Goal: Task Accomplishment & Management: Manage account settings

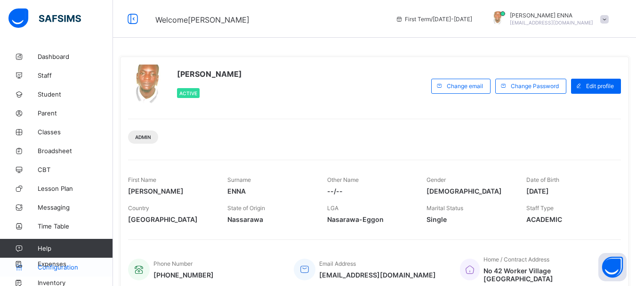
click at [70, 264] on span "Configuration" at bounding box center [75, 267] width 75 height 8
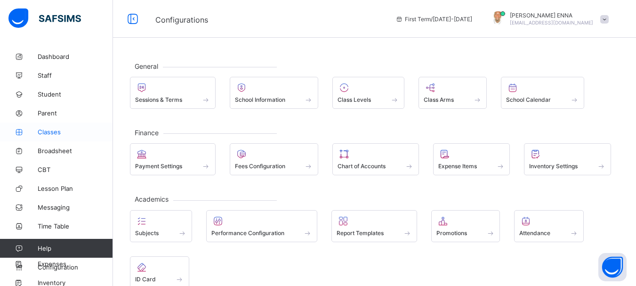
click at [58, 130] on span "Classes" at bounding box center [75, 132] width 75 height 8
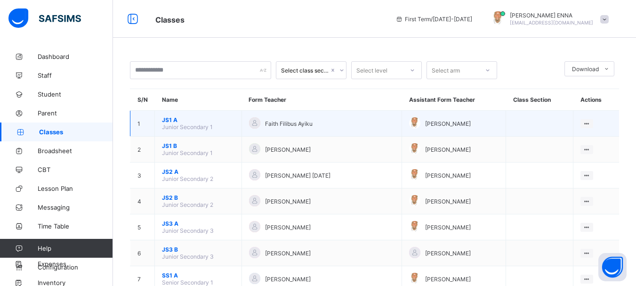
click at [171, 119] on span "JS1 A" at bounding box center [198, 119] width 72 height 7
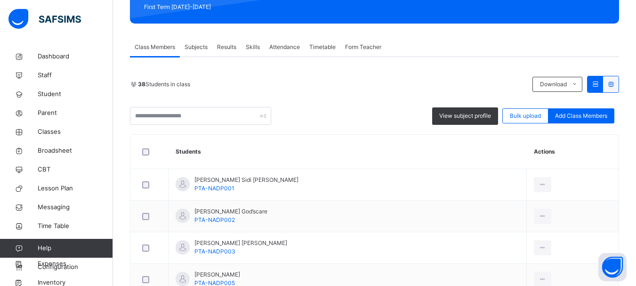
scroll to position [142, 0]
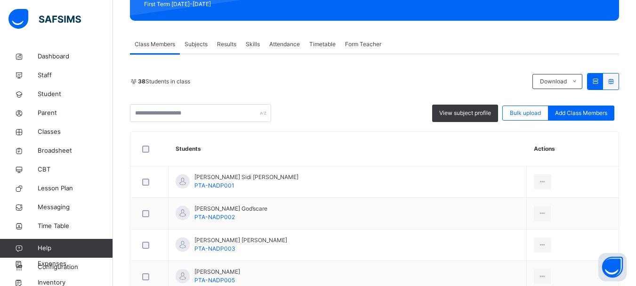
click at [202, 48] on span "Subjects" at bounding box center [196, 44] width 23 height 8
click at [198, 44] on span "Subjects" at bounding box center [196, 44] width 23 height 8
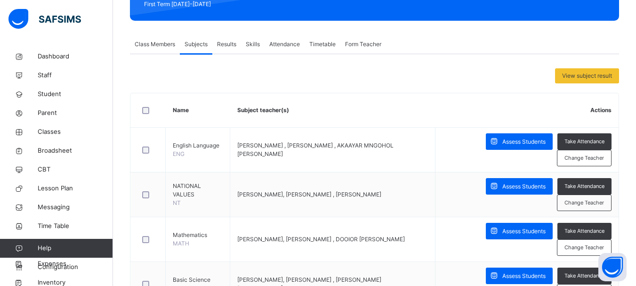
click at [198, 44] on span "Subjects" at bounding box center [196, 44] width 23 height 8
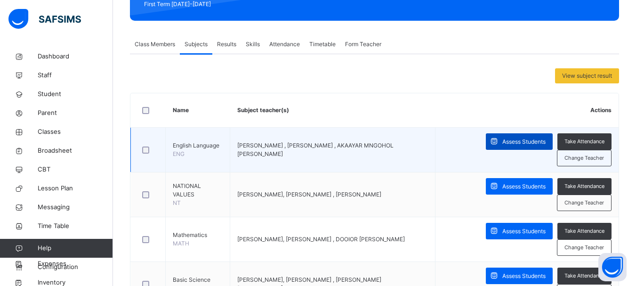
click at [511, 137] on div "Assess Students" at bounding box center [519, 141] width 67 height 16
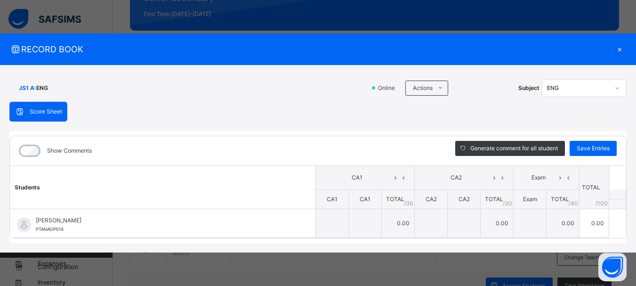
scroll to position [118, 0]
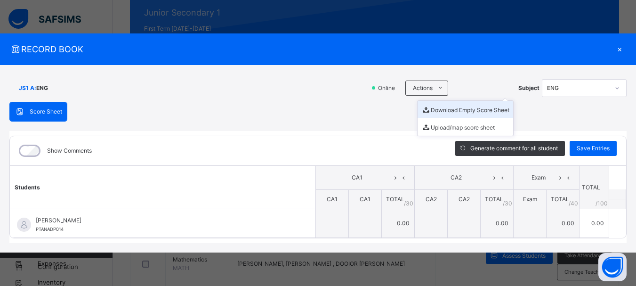
click at [465, 109] on li "Download Empty Score Sheet" at bounding box center [466, 109] width 96 height 17
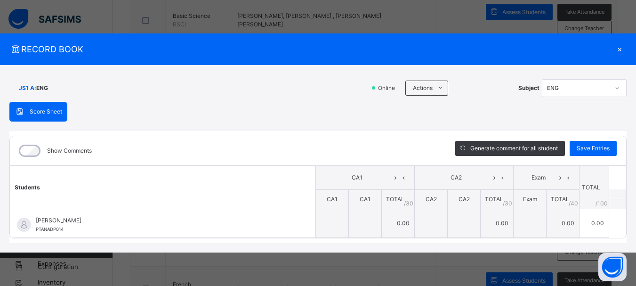
scroll to position [417, 0]
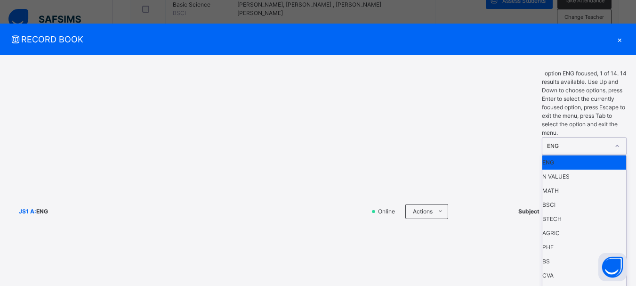
click at [612, 138] on div at bounding box center [617, 145] width 16 height 15
click at [571, 169] on div "N VALUES" at bounding box center [584, 176] width 84 height 14
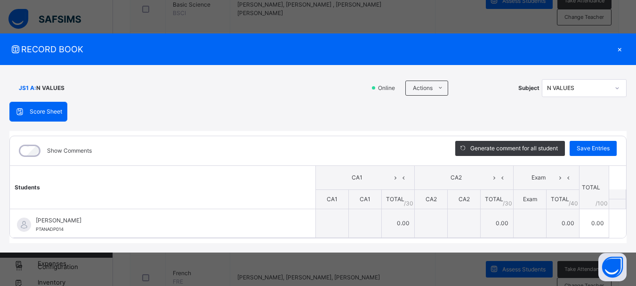
click at [620, 47] on div "×" at bounding box center [619, 49] width 14 height 13
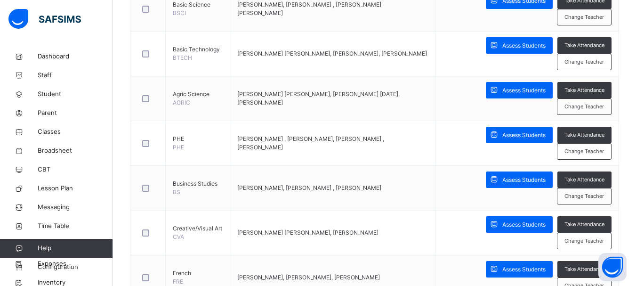
scroll to position [0, 0]
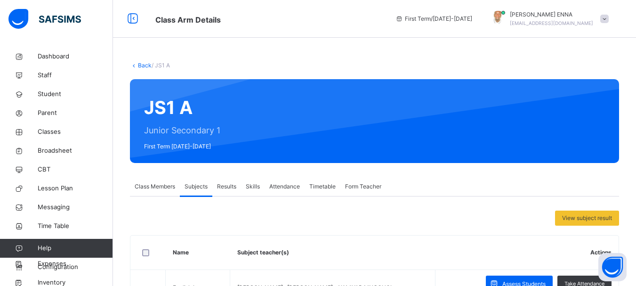
click at [144, 63] on link "Back" at bounding box center [145, 65] width 14 height 7
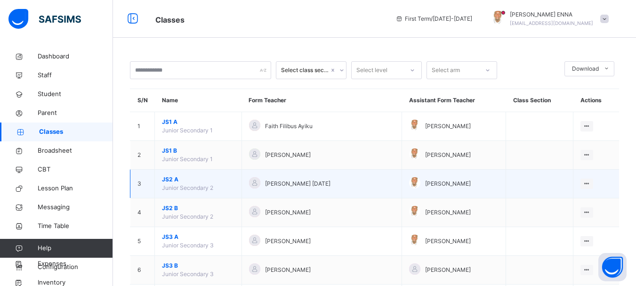
click at [169, 179] on span "JS2 A" at bounding box center [198, 179] width 72 height 8
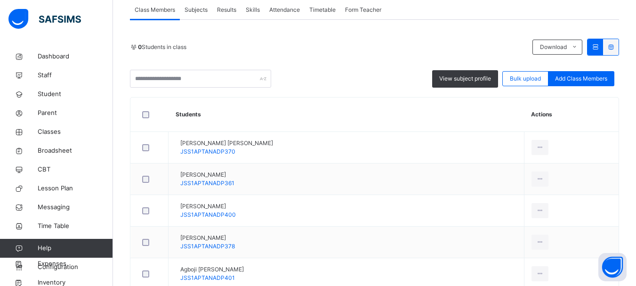
scroll to position [166, 0]
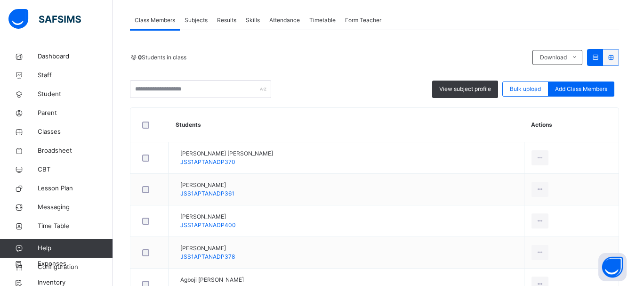
click at [201, 20] on span "Subjects" at bounding box center [196, 20] width 23 height 8
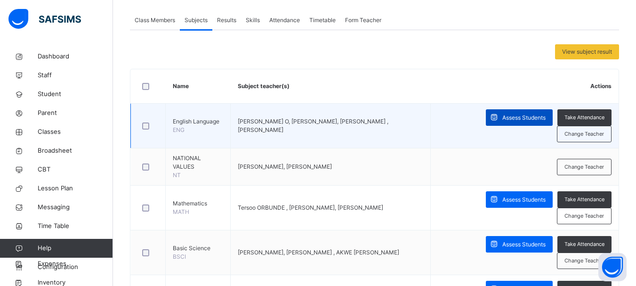
click at [516, 113] on span "Assess Students" at bounding box center [523, 117] width 43 height 8
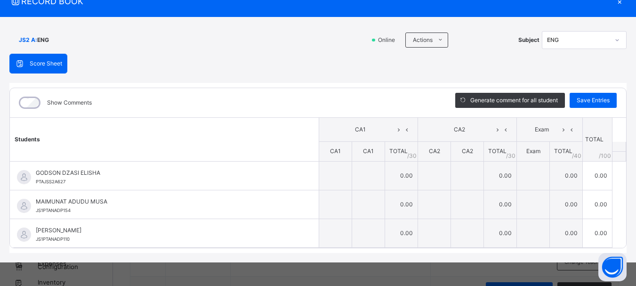
scroll to position [0, 0]
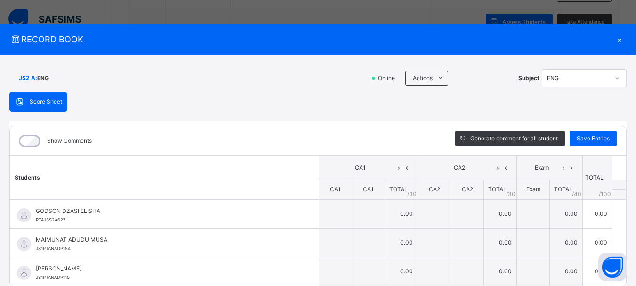
click at [616, 38] on div "×" at bounding box center [619, 39] width 14 height 13
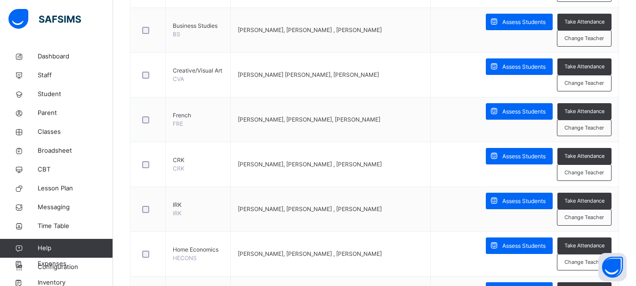
scroll to position [6, 0]
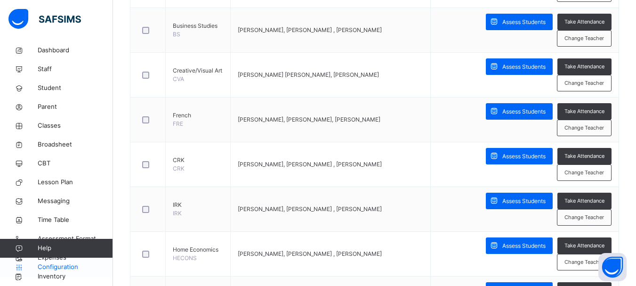
click at [59, 265] on span "Configuration" at bounding box center [75, 266] width 75 height 9
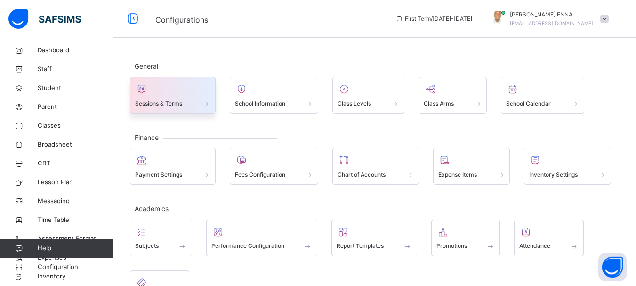
click at [189, 96] on span at bounding box center [172, 97] width 75 height 2
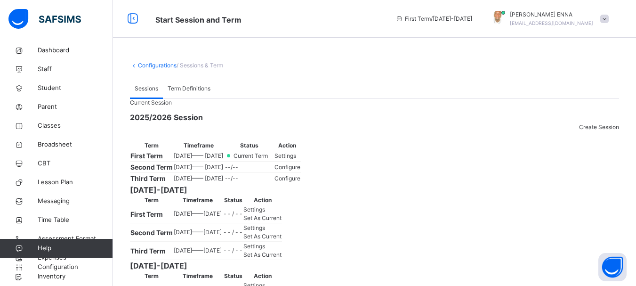
click at [296, 159] on span "Settings" at bounding box center [285, 155] width 22 height 7
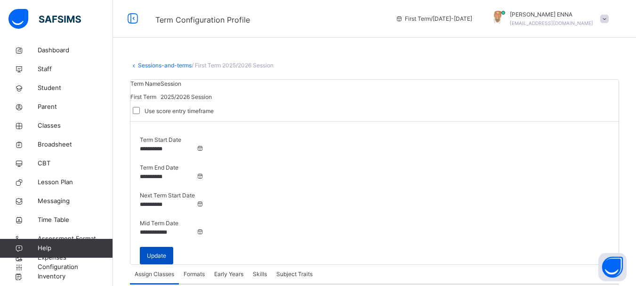
click at [166, 251] on span "Update" at bounding box center [156, 255] width 19 height 8
click at [105, 125] on span "Classes" at bounding box center [75, 125] width 75 height 9
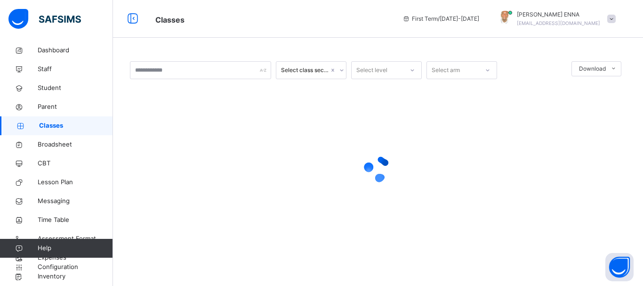
click at [50, 123] on span "Classes" at bounding box center [76, 125] width 74 height 9
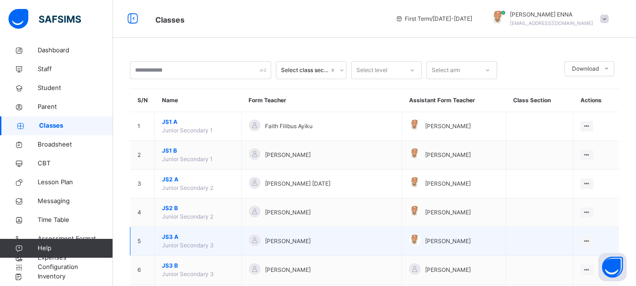
click at [174, 235] on span "JS3 A" at bounding box center [198, 237] width 72 height 8
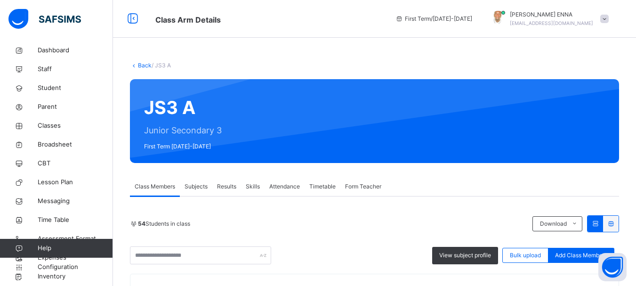
click at [200, 183] on span "Subjects" at bounding box center [196, 186] width 23 height 8
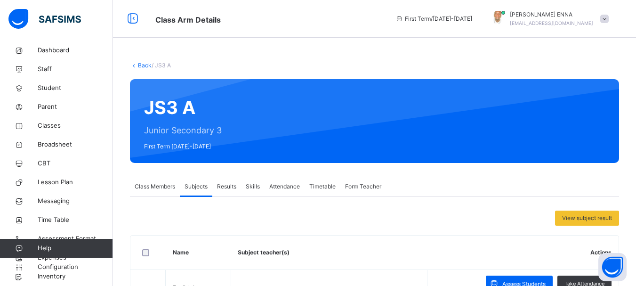
click at [512, 275] on div "Assess Students" at bounding box center [519, 283] width 67 height 16
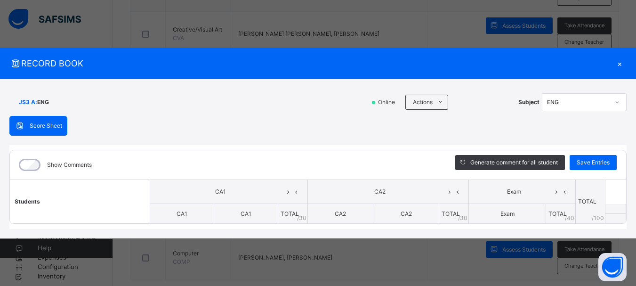
scroll to position [614, 0]
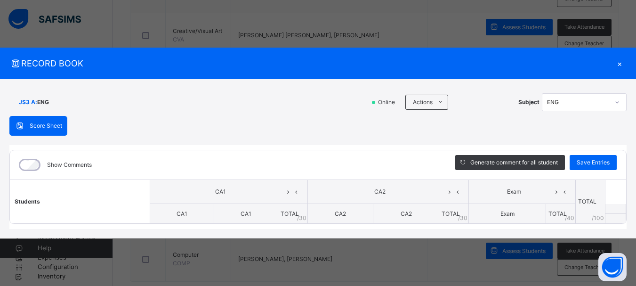
click at [617, 63] on div "×" at bounding box center [619, 63] width 14 height 13
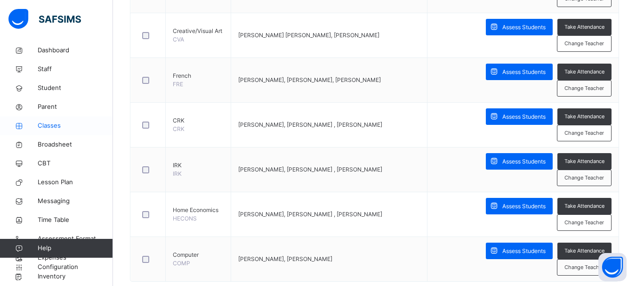
click at [60, 129] on span "Classes" at bounding box center [75, 125] width 75 height 9
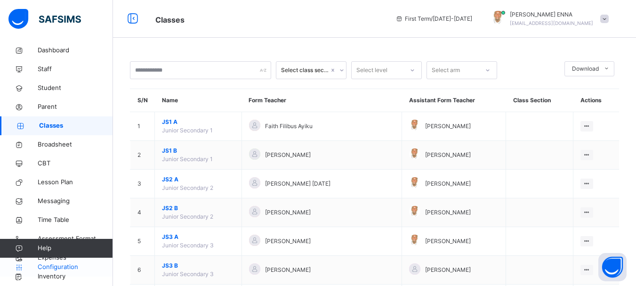
click at [68, 264] on span "Configuration" at bounding box center [75, 266] width 75 height 9
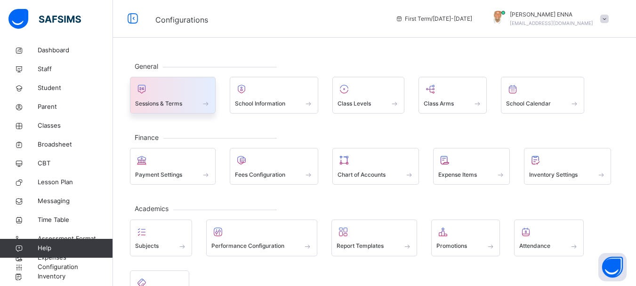
click at [193, 105] on div "Sessions & Terms" at bounding box center [172, 103] width 75 height 10
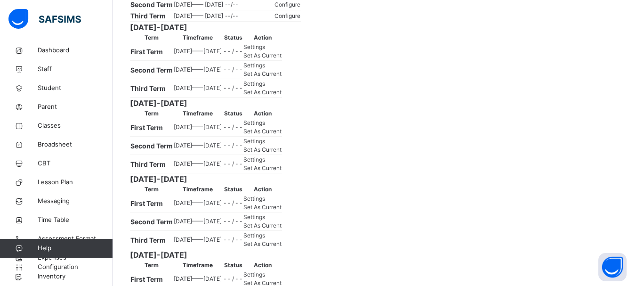
scroll to position [175, 0]
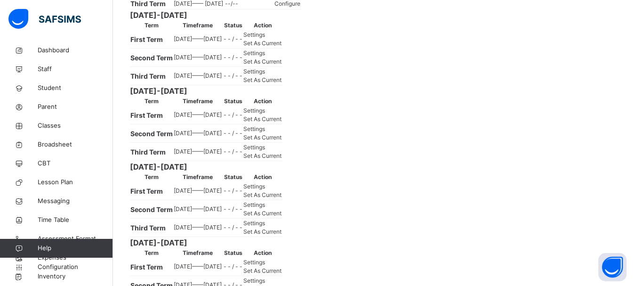
click at [282, 47] on span "Set As Current" at bounding box center [262, 43] width 38 height 7
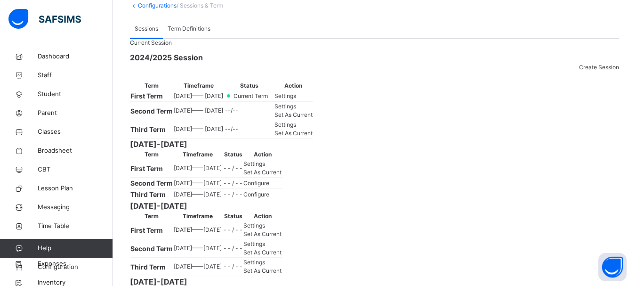
scroll to position [63, 0]
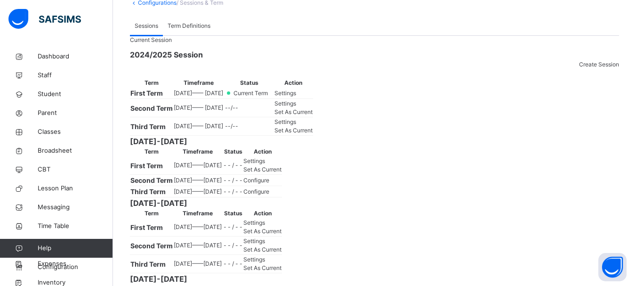
click at [224, 197] on div "[DATE]-[DATE] Term Timeframe Status Action First Term [DATE] —— [DATE] - - / - …" at bounding box center [374, 167] width 489 height 62
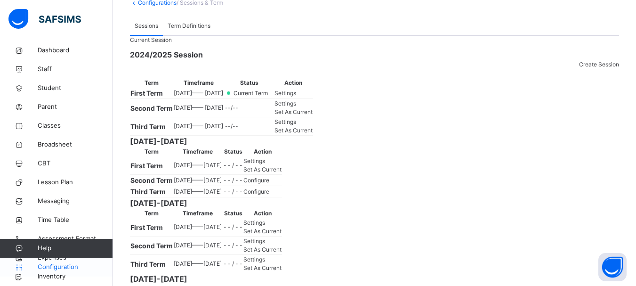
click at [74, 265] on span "Configuration" at bounding box center [75, 266] width 75 height 9
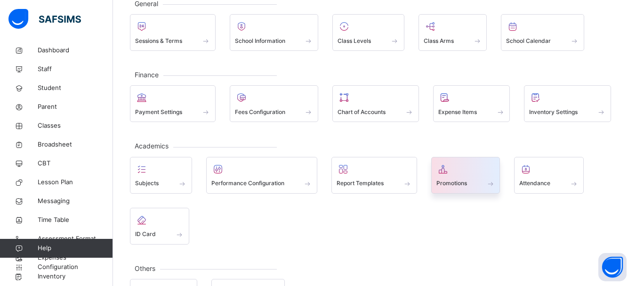
click at [444, 172] on icon at bounding box center [442, 168] width 13 height 11
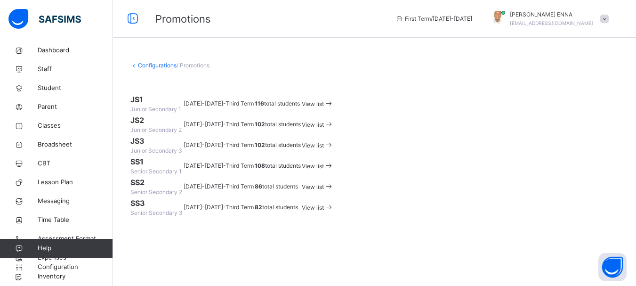
scroll to position [124, 0]
click at [334, 161] on div "View list" at bounding box center [318, 166] width 32 height 11
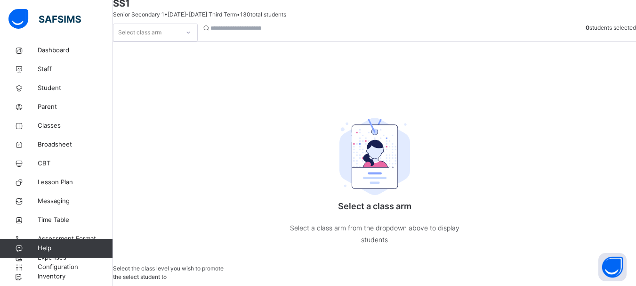
scroll to position [115, 0]
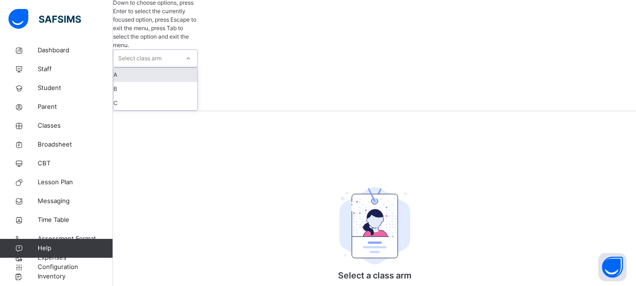
click at [281, 161] on div "Select a class arm Select a class arm from the dropdown above to display studen…" at bounding box center [375, 247] width 188 height 172
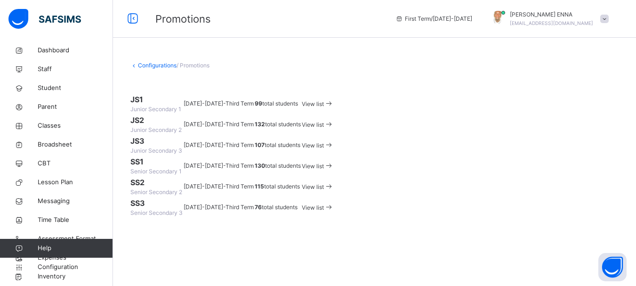
scroll to position [115, 0]
click at [324, 142] on span "View list" at bounding box center [313, 145] width 22 height 7
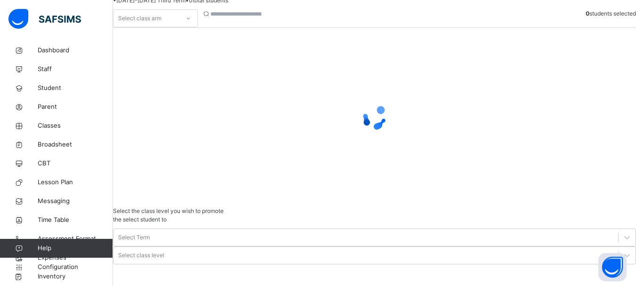
scroll to position [115, 0]
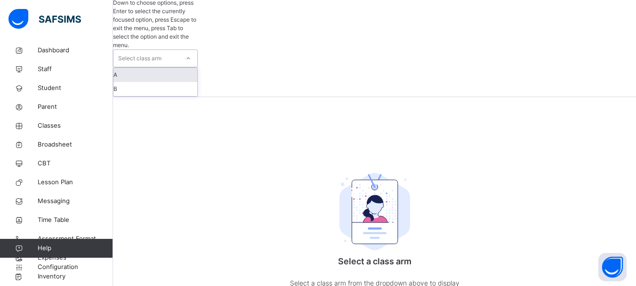
click at [162, 68] on div "A" at bounding box center [155, 75] width 84 height 14
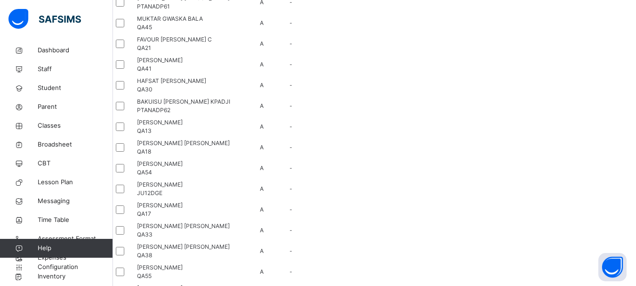
scroll to position [0, 0]
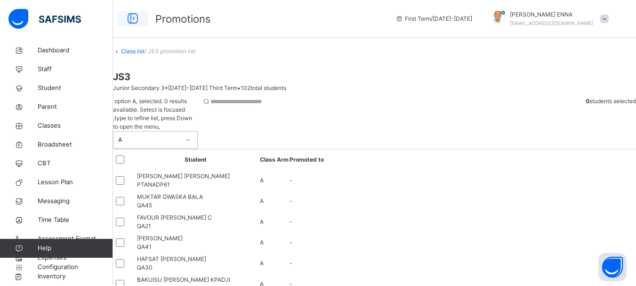
click at [133, 15] on icon at bounding box center [133, 18] width 16 height 17
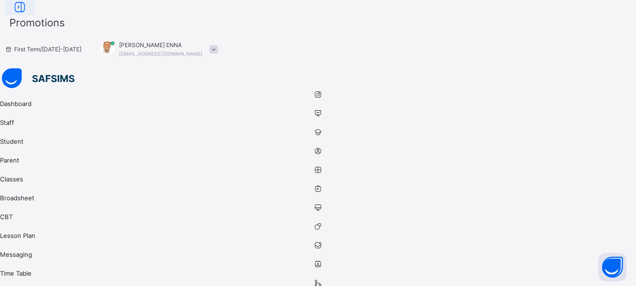
click at [28, 16] on icon at bounding box center [20, 7] width 16 height 17
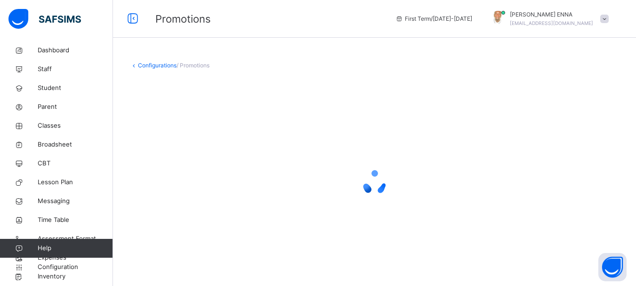
scroll to position [38, 0]
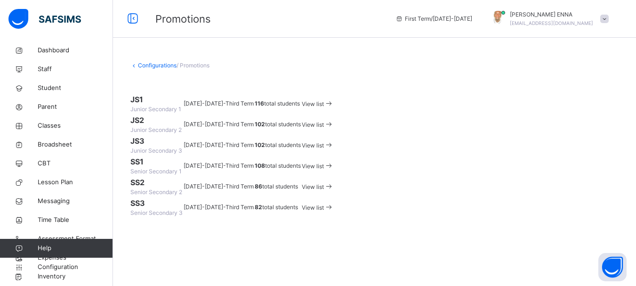
click at [324, 169] on span "View list" at bounding box center [313, 165] width 22 height 7
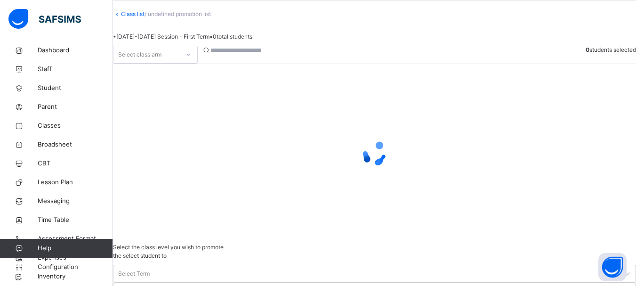
scroll to position [38, 0]
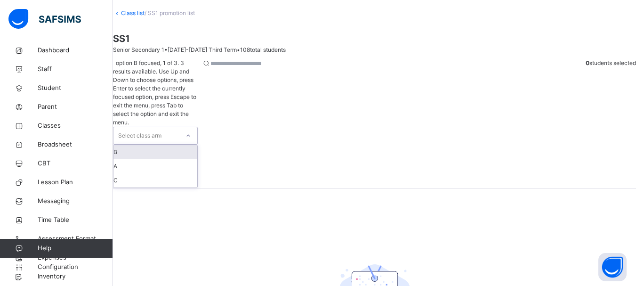
click at [191, 131] on icon at bounding box center [188, 135] width 6 height 9
click at [153, 159] on div "A" at bounding box center [155, 166] width 84 height 14
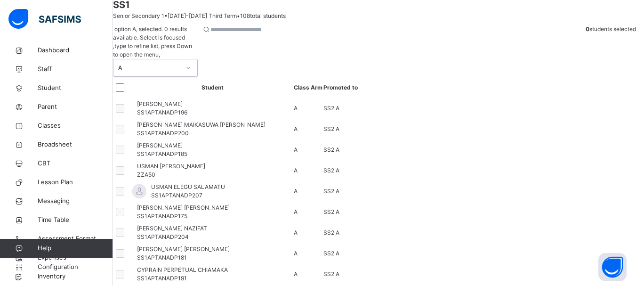
scroll to position [47, 0]
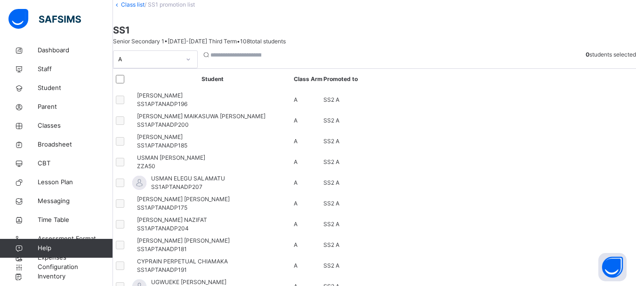
click at [144, 8] on link "Class list" at bounding box center [133, 4] width 24 height 7
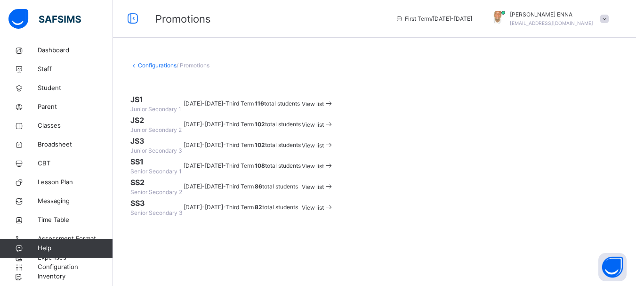
click at [151, 64] on link "Configurations" at bounding box center [157, 65] width 39 height 7
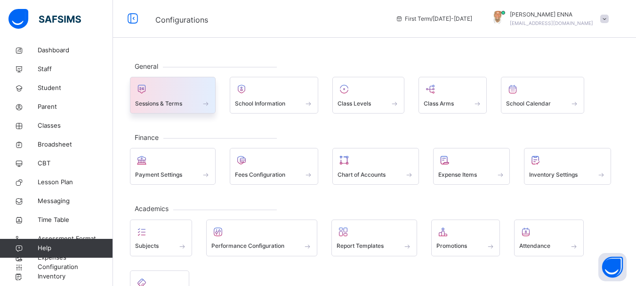
click at [201, 101] on div "Sessions & Terms" at bounding box center [172, 103] width 75 height 10
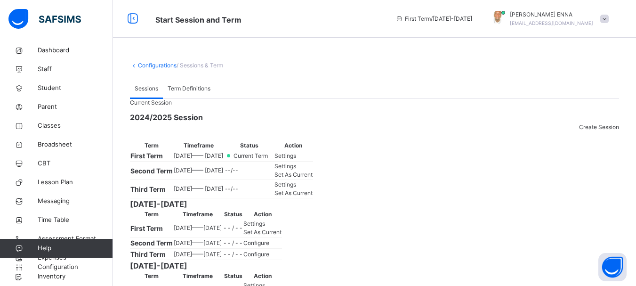
click at [313, 178] on span "Set As Current" at bounding box center [293, 174] width 38 height 7
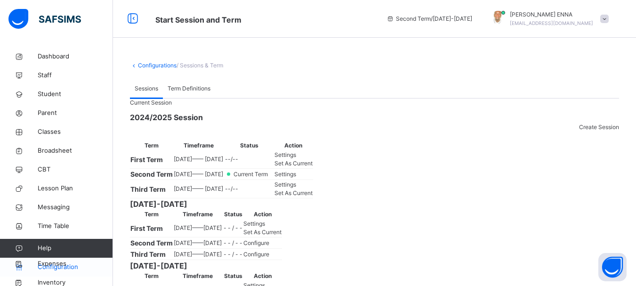
click at [76, 268] on span "Configuration" at bounding box center [75, 266] width 75 height 9
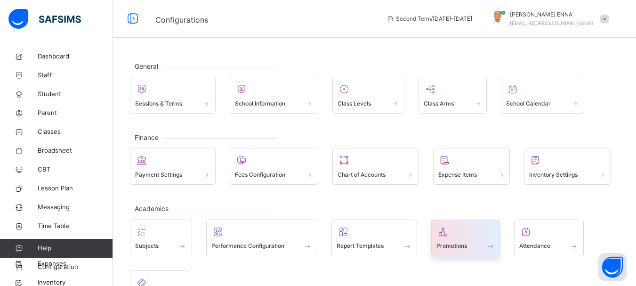
click at [464, 239] on span at bounding box center [465, 240] width 59 height 2
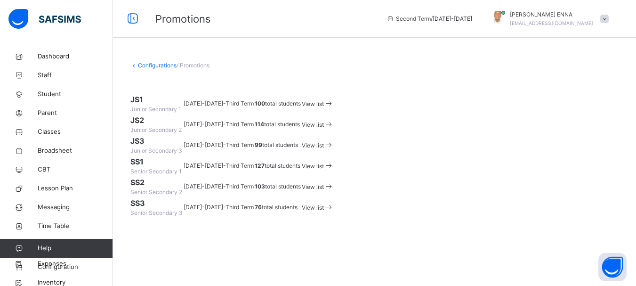
click at [334, 151] on div "View list" at bounding box center [318, 145] width 32 height 11
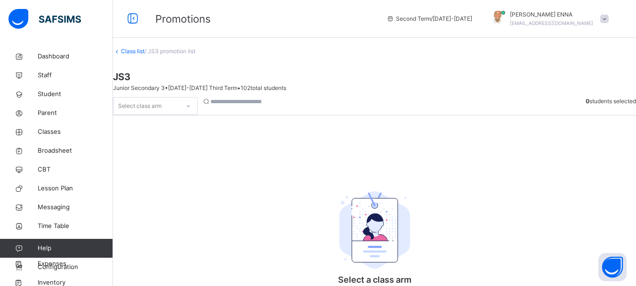
click at [196, 98] on div at bounding box center [188, 105] width 16 height 15
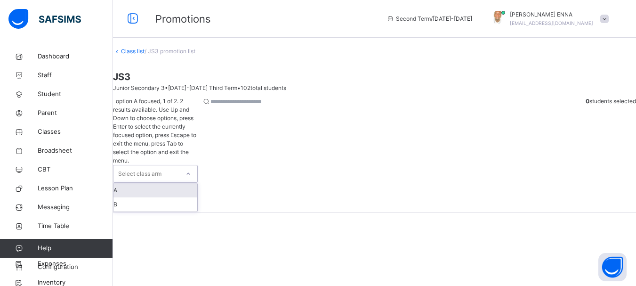
click at [169, 183] on div "A" at bounding box center [155, 190] width 84 height 14
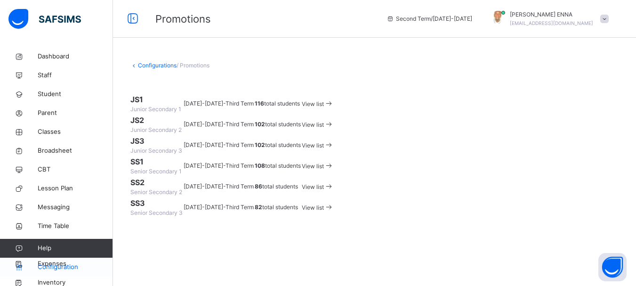
click at [77, 266] on span "Configuration" at bounding box center [75, 266] width 75 height 9
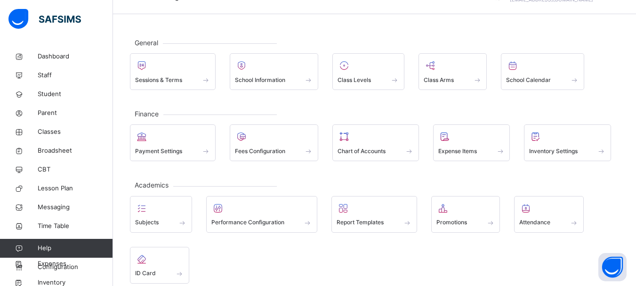
scroll to position [25, 0]
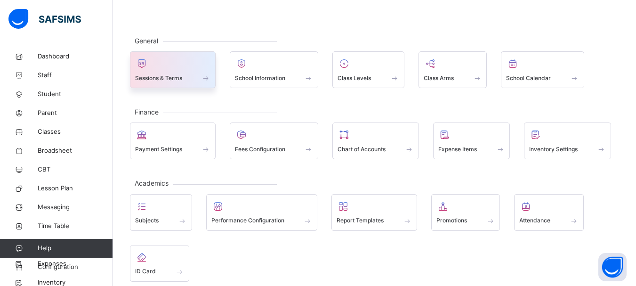
click at [202, 74] on span at bounding box center [205, 78] width 9 height 8
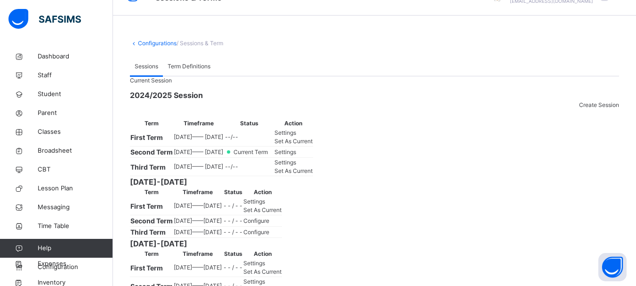
scroll to position [25, 0]
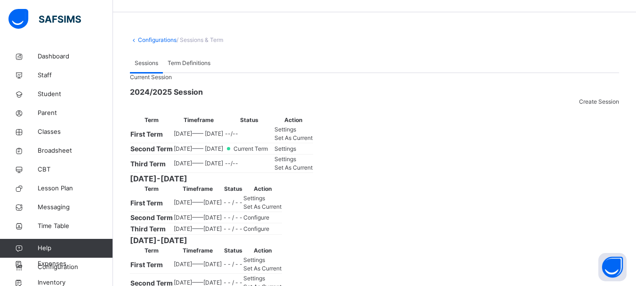
click at [296, 133] on span "Settings" at bounding box center [285, 129] width 22 height 7
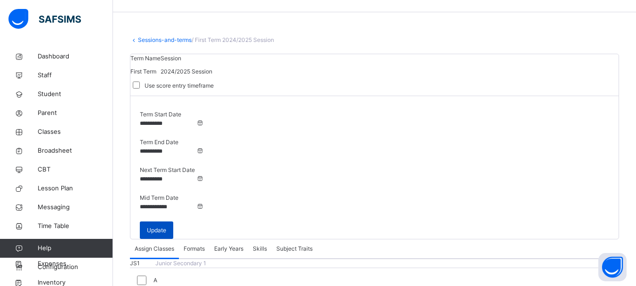
click at [166, 226] on span "Update" at bounding box center [156, 230] width 19 height 8
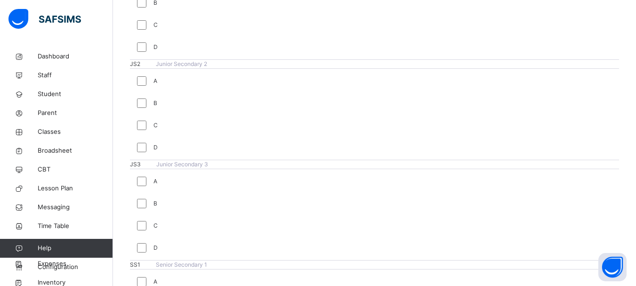
scroll to position [320, 0]
click at [70, 267] on span "Configuration" at bounding box center [75, 266] width 75 height 9
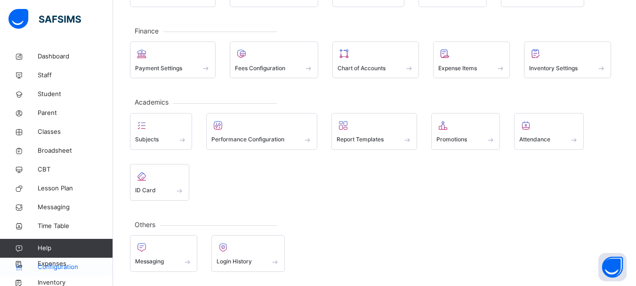
scroll to position [106, 0]
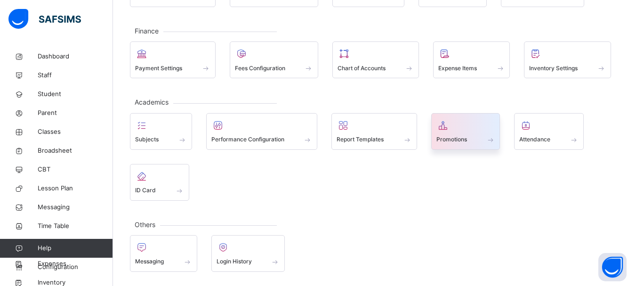
click at [447, 137] on span "Promotions" at bounding box center [451, 139] width 31 height 8
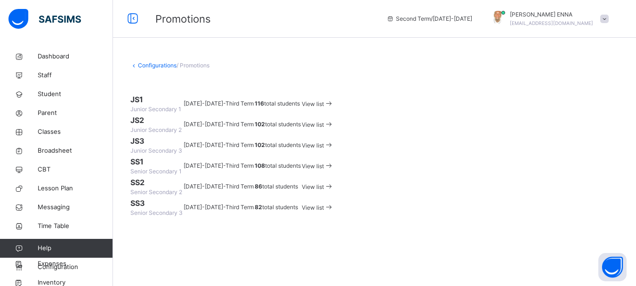
click at [324, 149] on span "View list" at bounding box center [313, 145] width 22 height 7
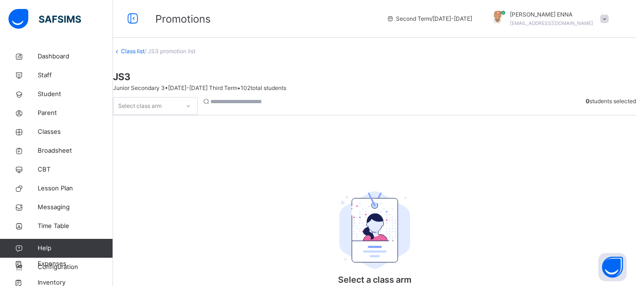
click at [196, 98] on div at bounding box center [188, 105] width 16 height 15
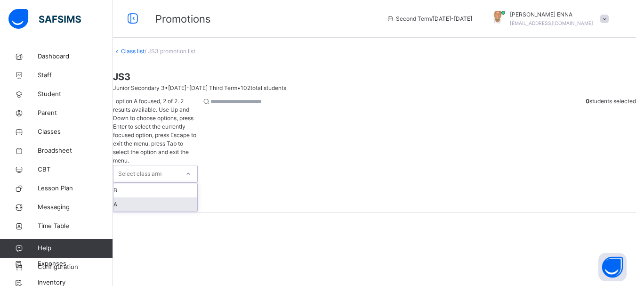
click at [163, 197] on div "A" at bounding box center [155, 204] width 84 height 14
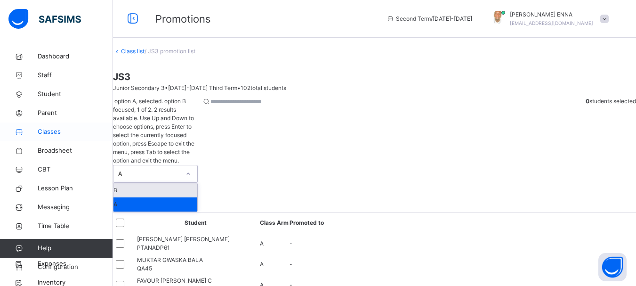
click at [55, 129] on span "Classes" at bounding box center [75, 131] width 75 height 9
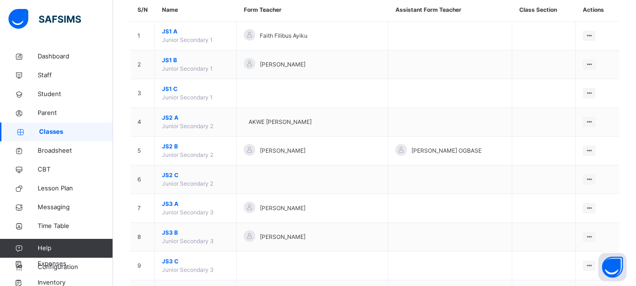
scroll to position [100, 0]
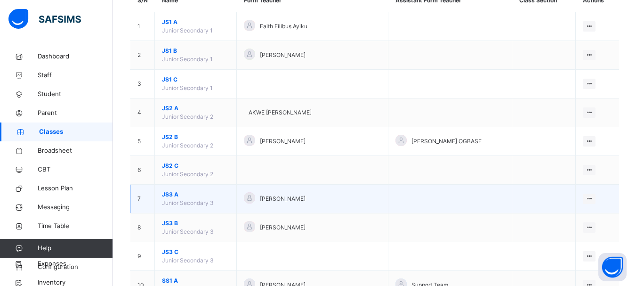
click at [162, 195] on span "JS3 A" at bounding box center [195, 194] width 67 height 8
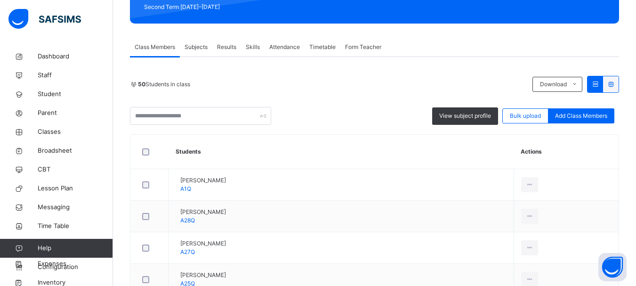
scroll to position [140, 0]
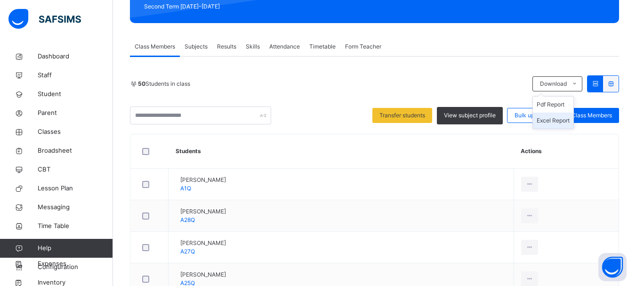
click at [568, 118] on li "Excel Report" at bounding box center [553, 121] width 40 height 16
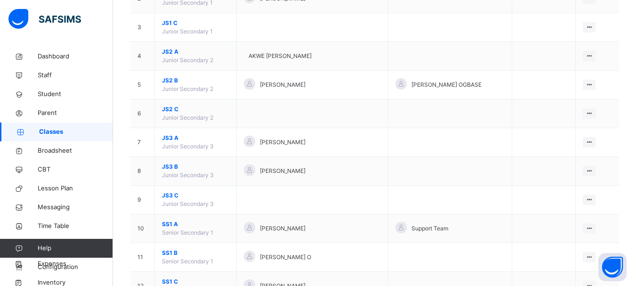
scroll to position [157, 0]
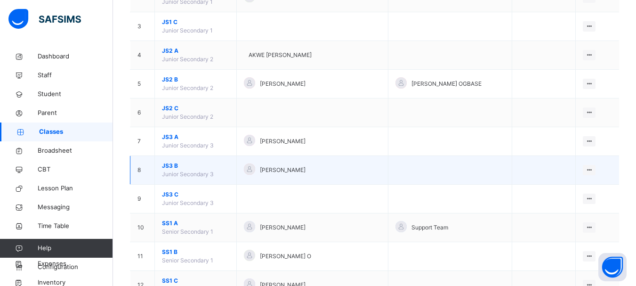
click at [169, 165] on span "JS3 B" at bounding box center [195, 165] width 67 height 8
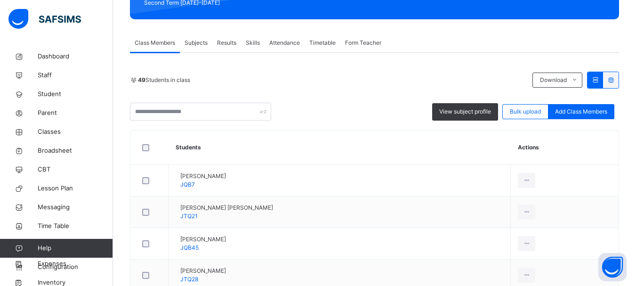
scroll to position [130, 0]
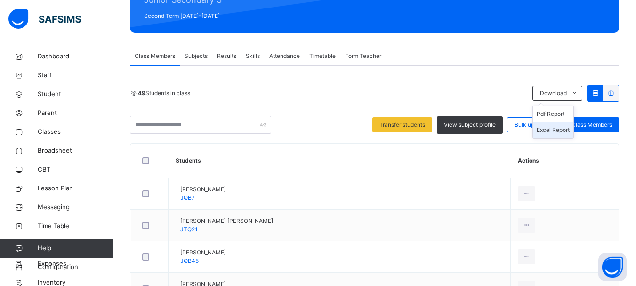
click at [569, 130] on li "Excel Report" at bounding box center [553, 130] width 40 height 16
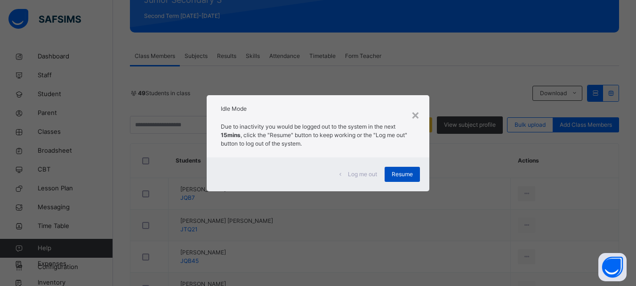
click at [400, 173] on span "Resume" at bounding box center [402, 174] width 21 height 8
